Goal: Task Accomplishment & Management: Manage account settings

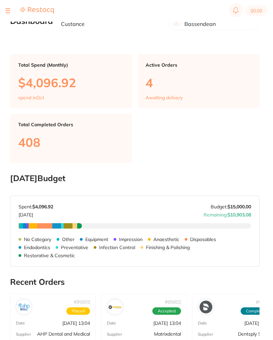
click at [5, 11] on section "$0.00" at bounding box center [136, 11] width 273 height 22
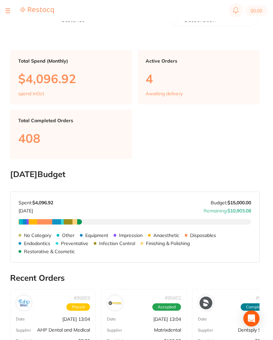
click at [9, 7] on div at bounding box center [7, 11] width 5 height 8
click at [7, 10] on button at bounding box center [7, 10] width 5 height 1
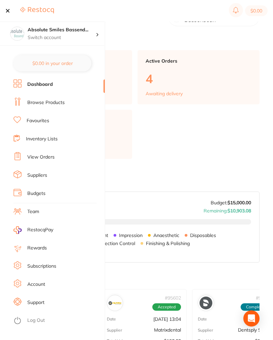
click at [51, 153] on li "View Orders" at bounding box center [58, 157] width 91 height 10
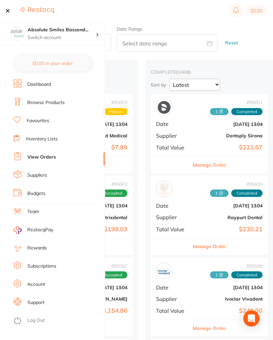
click at [132, 72] on h2 "placed / accepted ( 4 )" at bounding box center [73, 72] width 117 height 6
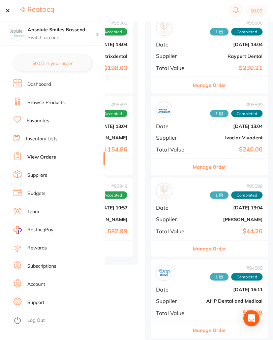
scroll to position [162, 0]
click at [122, 240] on div "Manage Order" at bounding box center [73, 248] width 117 height 16
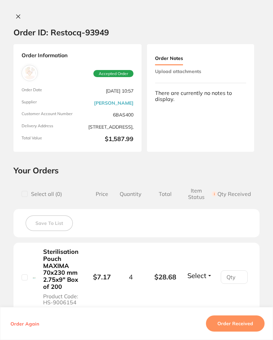
click at [200, 71] on button "Upload attachments" at bounding box center [178, 71] width 46 height 12
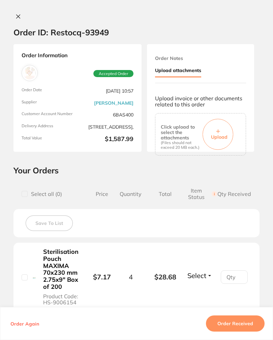
click at [220, 127] on button "Upload" at bounding box center [217, 134] width 31 height 31
click at [227, 136] on span "Upload" at bounding box center [219, 137] width 16 height 6
click at [222, 137] on span "Upload" at bounding box center [219, 137] width 16 height 6
click at [227, 138] on span "Upload" at bounding box center [219, 137] width 16 height 6
click at [248, 332] on button "Order Received" at bounding box center [235, 324] width 59 height 16
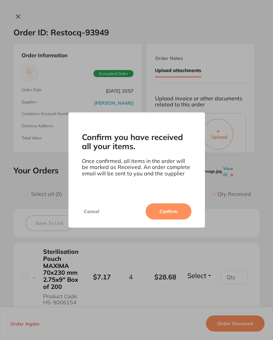
click at [166, 216] on button "Confirm" at bounding box center [168, 211] width 46 height 16
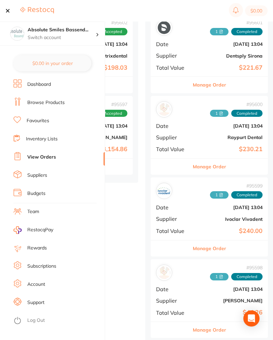
click at [10, 8] on div at bounding box center [7, 11] width 5 height 8
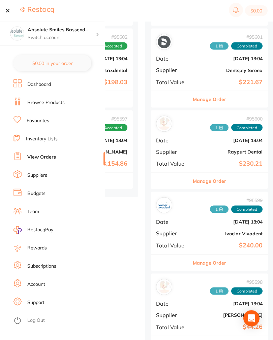
scroll to position [148, 0]
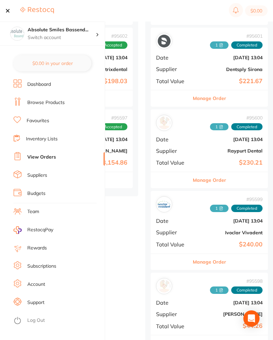
click at [7, 14] on div at bounding box center [7, 11] width 5 height 8
click at [9, 13] on div at bounding box center [7, 11] width 5 height 8
click at [12, 9] on div at bounding box center [29, 11] width 48 height 8
click at [9, 10] on button at bounding box center [7, 10] width 5 height 1
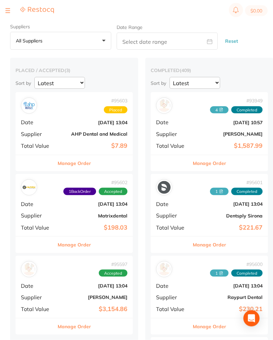
scroll to position [0, 0]
